Goal: Information Seeking & Learning: Learn about a topic

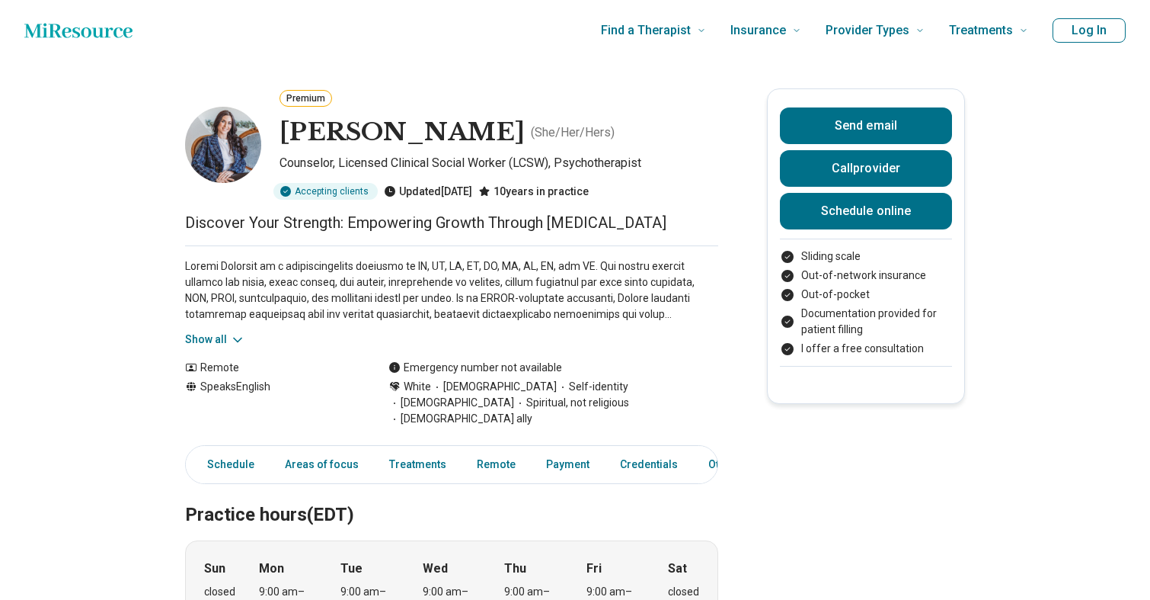
scroll to position [3, 0]
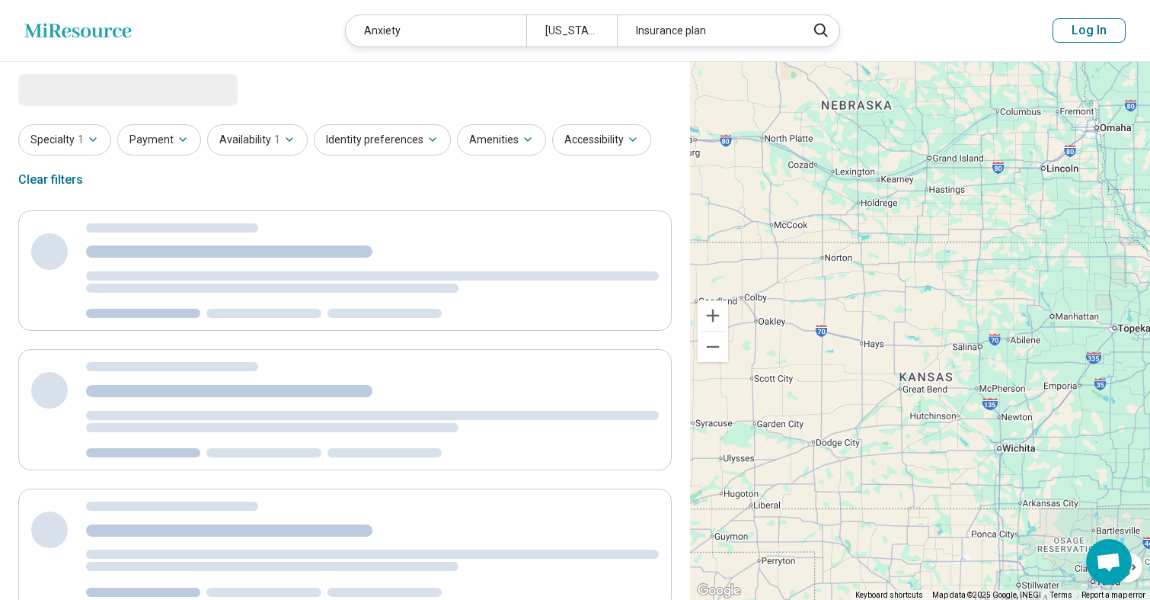
select select "***"
